Goal: Find specific page/section: Find specific page/section

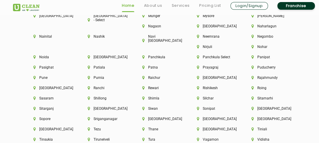
scroll to position [1577, 0]
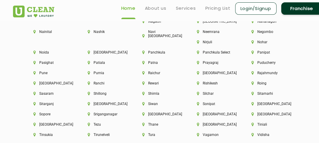
click at [208, 112] on div "[GEOGRAPHIC_DATA]" at bounding box center [214, 117] width 55 height 10
click at [207, 112] on li "[GEOGRAPHIC_DATA]" at bounding box center [214, 114] width 34 height 4
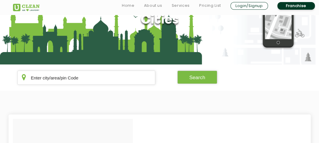
scroll to position [51, 0]
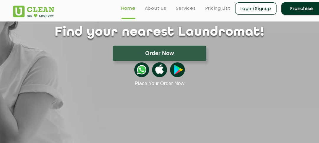
scroll to position [1088, 0]
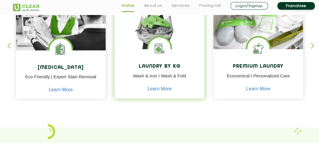
scroll to position [285, 0]
